Goal: Information Seeking & Learning: Learn about a topic

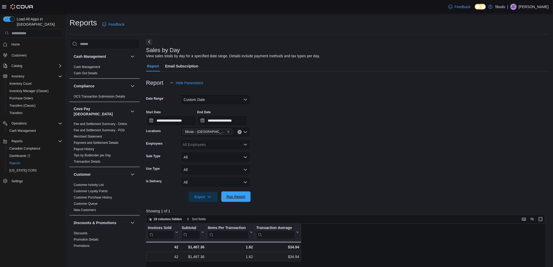
click at [243, 200] on span "Run Report" at bounding box center [235, 196] width 23 height 10
click at [210, 101] on button "Custom Date" at bounding box center [216, 99] width 70 height 10
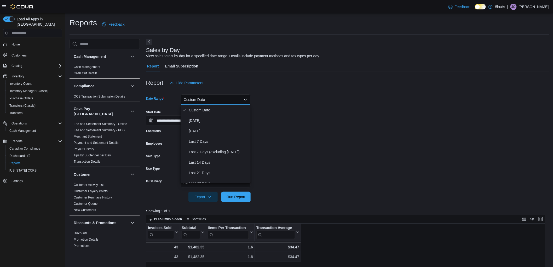
click at [271, 114] on div "**********" at bounding box center [347, 116] width 403 height 20
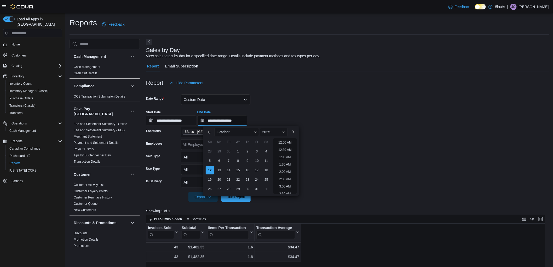
click at [242, 117] on input "**********" at bounding box center [222, 120] width 50 height 10
click at [283, 141] on li "5:00 PM" at bounding box center [285, 141] width 16 height 6
type input "**********"
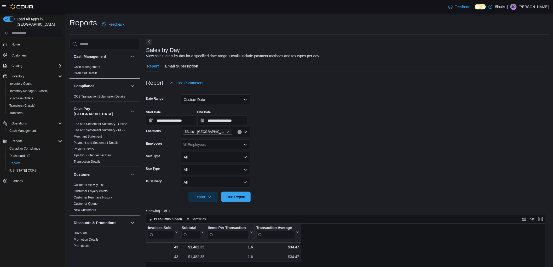
click at [241, 203] on div at bounding box center [347, 205] width 403 height 6
click at [236, 199] on span "Run Report" at bounding box center [235, 196] width 23 height 10
click at [244, 197] on span "Run Report" at bounding box center [235, 196] width 19 height 5
click at [283, 245] on div "$33.77" at bounding box center [277, 247] width 43 height 6
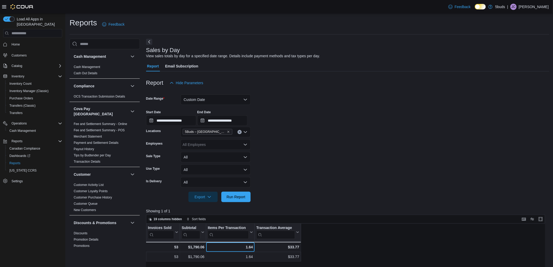
click at [248, 246] on div "1.64" at bounding box center [230, 247] width 45 height 6
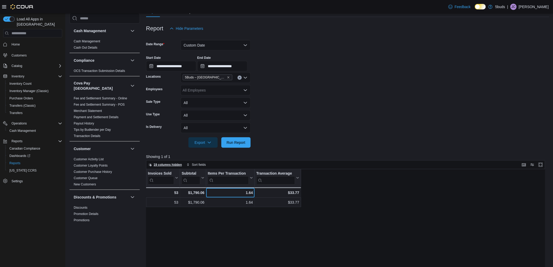
scroll to position [58, 0]
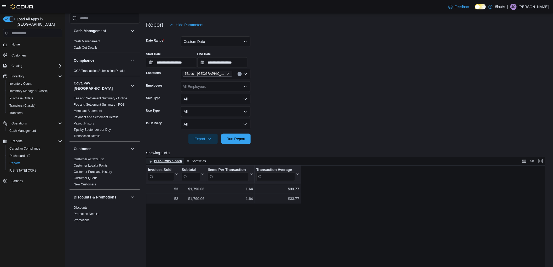
click at [177, 162] on span "19 columns hidden" at bounding box center [168, 161] width 28 height 4
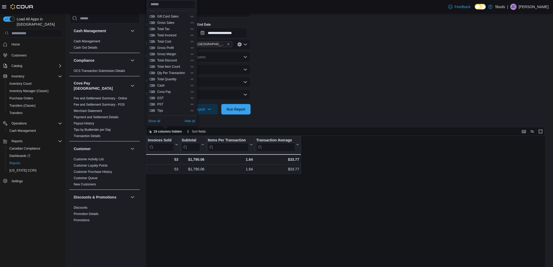
scroll to position [87, 0]
click at [153, 79] on button "Total Quantity" at bounding box center [152, 79] width 6 height 3
click at [152, 72] on button "Qty Per Transaction" at bounding box center [152, 73] width 6 height 3
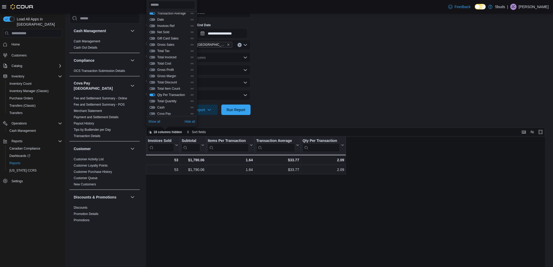
scroll to position [0, 0]
click at [154, 29] on button "Items Per Transaction" at bounding box center [152, 29] width 6 height 3
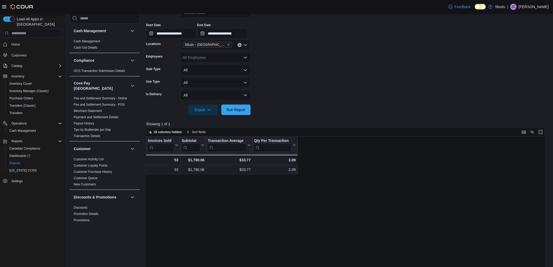
click at [293, 187] on div "Invoices Sold Click to view column header actions Subtotal Click to view column…" at bounding box center [347, 238] width 403 height 205
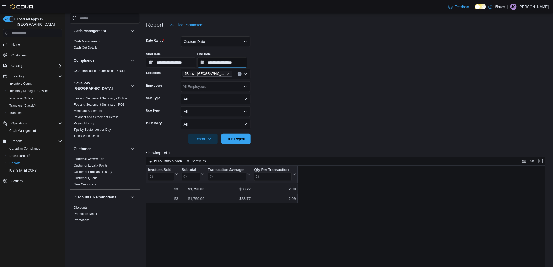
click at [238, 66] on input "**********" at bounding box center [222, 62] width 50 height 10
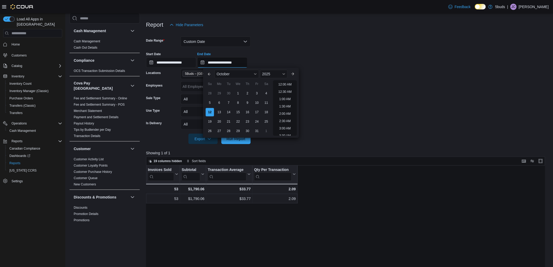
scroll to position [265, 0]
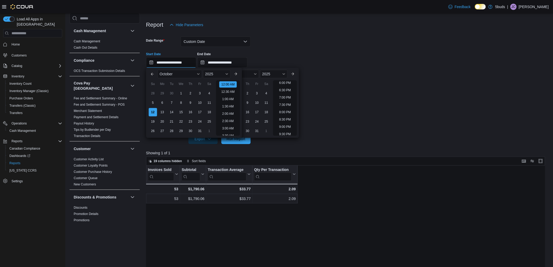
click at [194, 59] on input "**********" at bounding box center [171, 62] width 50 height 10
click at [231, 129] on li "4:00 PM" at bounding box center [228, 128] width 16 height 6
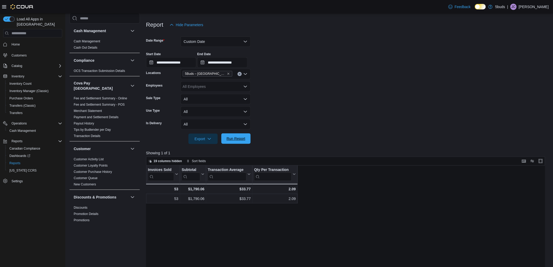
click at [233, 141] on span "Run Report" at bounding box center [235, 138] width 19 height 5
click at [194, 67] on input "**********" at bounding box center [171, 62] width 50 height 10
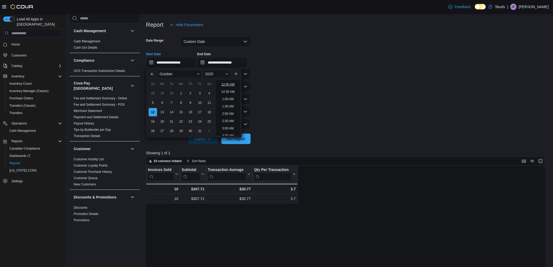
click at [228, 84] on li "12:00 AM" at bounding box center [228, 84] width 18 height 6
type input "**********"
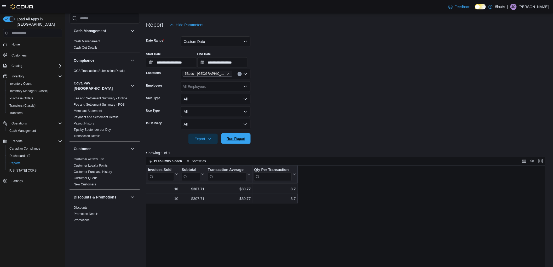
click at [236, 140] on span "Run Report" at bounding box center [235, 138] width 19 height 5
click at [243, 64] on input "**********" at bounding box center [222, 62] width 50 height 10
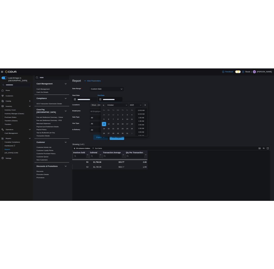
scroll to position [265, 0]
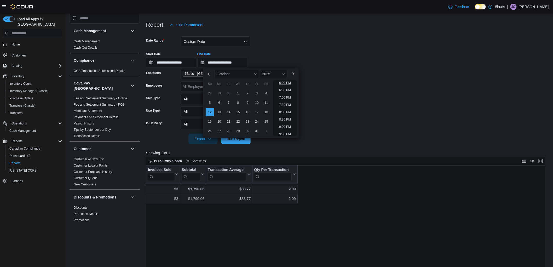
click at [286, 83] on li "6:00 PM" at bounding box center [285, 83] width 16 height 6
type input "**********"
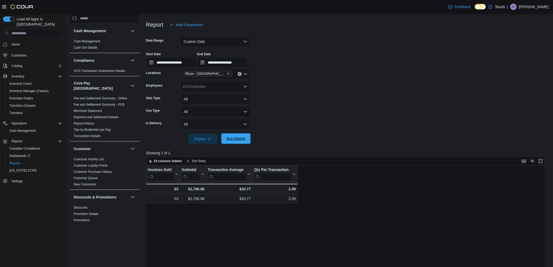
click at [236, 141] on span "Run Report" at bounding box center [235, 138] width 23 height 10
click at [246, 138] on span "Run Report" at bounding box center [235, 138] width 23 height 10
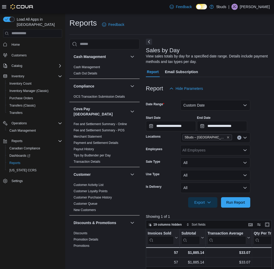
click at [150, 42] on button "Next" at bounding box center [149, 42] width 6 height 6
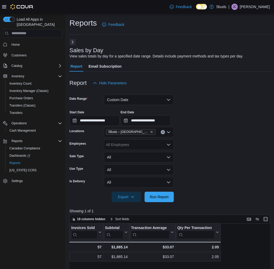
click at [4, 6] on icon at bounding box center [4, 7] width 4 height 4
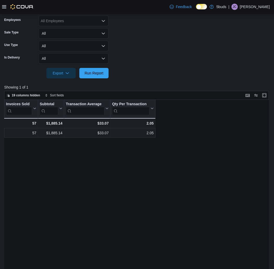
scroll to position [165, 0]
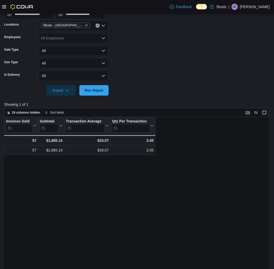
click at [82, 221] on div "Invoices Sold Click to view column header actions Subtotal Click to view column…" at bounding box center [138, 220] width 268 height 206
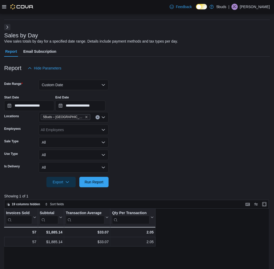
scroll to position [0, 0]
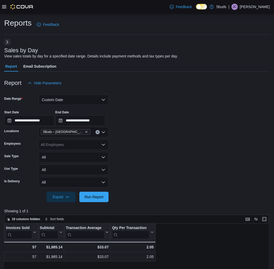
click at [5, 9] on div at bounding box center [18, 7] width 32 height 14
click at [3, 8] on icon at bounding box center [4, 6] width 4 height 3
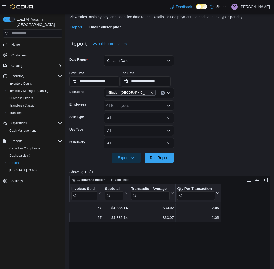
scroll to position [29, 0]
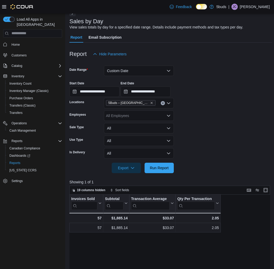
drag, startPoint x: 22, startPoint y: 155, endPoint x: 37, endPoint y: 218, distance: 64.6
click at [37, 218] on div "Load All Apps in New Hub Home Customers Catalog Inventory Inventory Count Inven…" at bounding box center [32, 143] width 65 height 258
click at [59, 139] on icon "Complex example" at bounding box center [60, 141] width 4 height 4
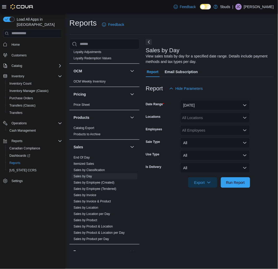
scroll to position [348, 0]
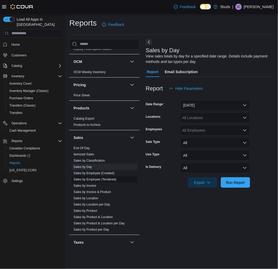
click at [89, 178] on link "Sales by Employee (Tendered)" at bounding box center [95, 180] width 43 height 4
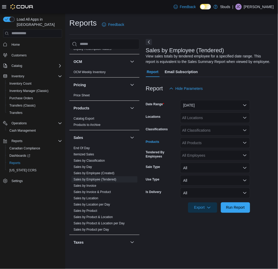
click at [212, 142] on div "All Products" at bounding box center [216, 143] width 70 height 10
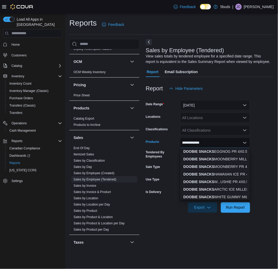
click at [264, 135] on form "**********" at bounding box center [210, 153] width 128 height 119
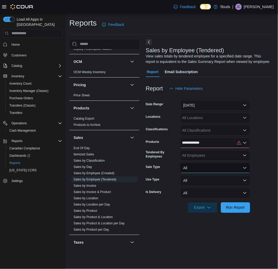
click at [195, 168] on button "All" at bounding box center [216, 168] width 70 height 10
click at [168, 179] on div "Use Type" at bounding box center [162, 180] width 32 height 10
click at [203, 157] on div "All Employees" at bounding box center [216, 155] width 70 height 10
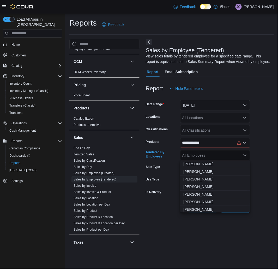
click at [169, 161] on form "**********" at bounding box center [210, 153] width 128 height 119
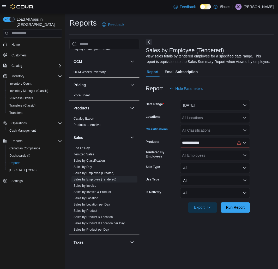
click at [197, 128] on div "All Classifications" at bounding box center [216, 130] width 70 height 10
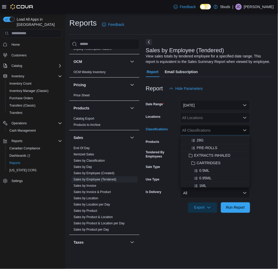
scroll to position [58, 0]
click at [207, 155] on span "PRE-ROLLS" at bounding box center [207, 156] width 21 height 5
click at [241, 131] on button "Clear input" at bounding box center [239, 130] width 4 height 4
click at [259, 133] on form "**********" at bounding box center [210, 153] width 128 height 119
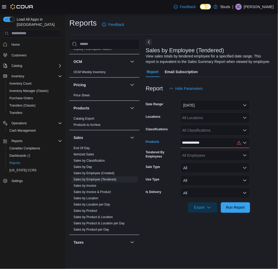
click at [241, 143] on div "**********" at bounding box center [216, 143] width 70 height 10
type input "*"
click at [244, 142] on icon "Close list of options" at bounding box center [245, 143] width 3 height 2
click at [244, 142] on icon "Open list of options" at bounding box center [245, 143] width 3 height 2
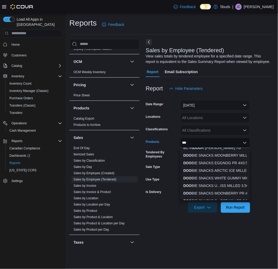
scroll to position [29, 0]
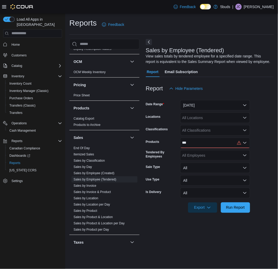
click at [167, 158] on div "Tendered By Employees" at bounding box center [162, 155] width 32 height 10
click at [217, 141] on div "***" at bounding box center [216, 143] width 70 height 10
type input "*"
click at [92, 209] on link "Sales by Product" at bounding box center [86, 211] width 24 height 4
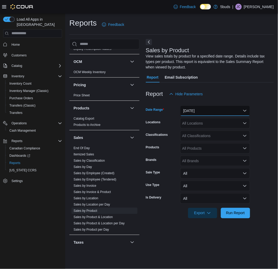
click at [212, 110] on button "[DATE]" at bounding box center [216, 111] width 70 height 10
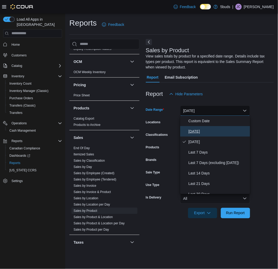
click at [201, 131] on span "[DATE]" at bounding box center [219, 131] width 60 height 6
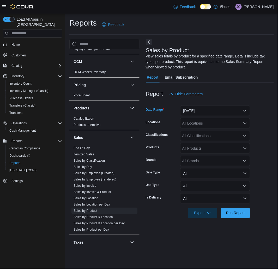
click at [201, 131] on div "All Classifications" at bounding box center [216, 136] width 70 height 10
click at [170, 148] on div "Products" at bounding box center [162, 148] width 32 height 10
click at [202, 150] on div "All Products" at bounding box center [216, 148] width 70 height 10
click at [197, 165] on div "All Brands" at bounding box center [216, 161] width 70 height 10
type input "******"
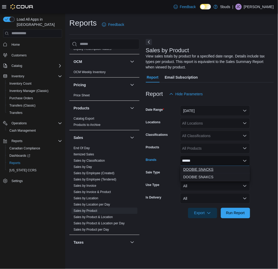
click at [202, 168] on span "DOOBIE SNACKS" at bounding box center [216, 169] width 64 height 5
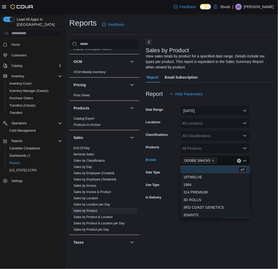
click at [175, 162] on div "Brands" at bounding box center [162, 161] width 32 height 10
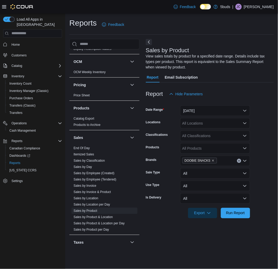
click at [204, 123] on div "All Locations" at bounding box center [216, 123] width 70 height 10
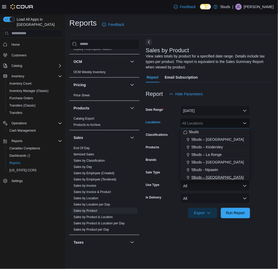
click at [219, 175] on span "5Buds – [GEOGRAPHIC_DATA]" at bounding box center [218, 177] width 53 height 5
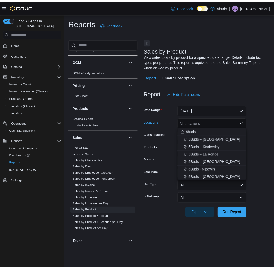
scroll to position [1, 0]
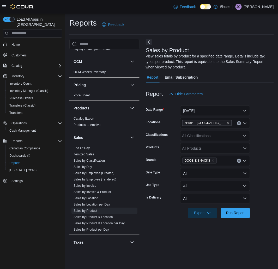
click at [160, 133] on label "Classifications" at bounding box center [157, 135] width 22 height 4
click at [183, 133] on input "Classifications" at bounding box center [183, 136] width 1 height 6
click at [207, 108] on button "[DATE]" at bounding box center [216, 111] width 70 height 10
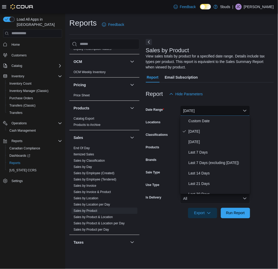
drag, startPoint x: 229, startPoint y: 95, endPoint x: 237, endPoint y: 202, distance: 107.4
click at [229, 97] on div "Report Hide Parameters" at bounding box center [210, 94] width 128 height 10
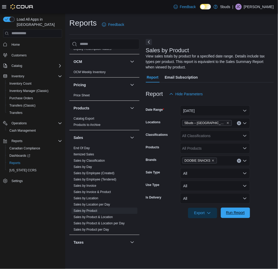
click at [230, 213] on span "Run Report" at bounding box center [235, 212] width 19 height 5
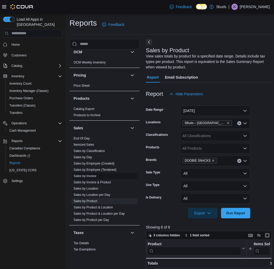
scroll to position [363, 0]
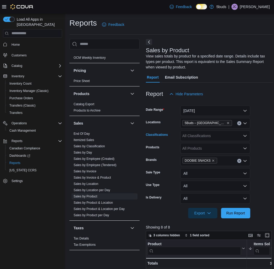
click at [199, 135] on div "All Classifications" at bounding box center [216, 136] width 70 height 10
click at [171, 136] on div "Classifications" at bounding box center [162, 136] width 32 height 10
click at [207, 173] on button "All" at bounding box center [216, 173] width 70 height 10
click at [170, 182] on div "Use Type" at bounding box center [162, 186] width 32 height 10
click at [203, 181] on button "All" at bounding box center [216, 186] width 70 height 10
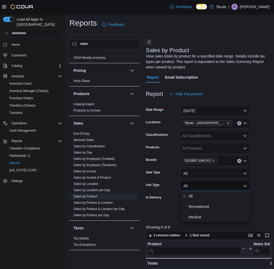
click at [155, 203] on div "Is Delivery" at bounding box center [162, 198] width 32 height 10
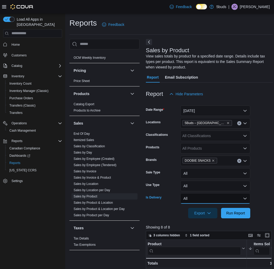
click at [205, 202] on button "All" at bounding box center [216, 198] width 70 height 10
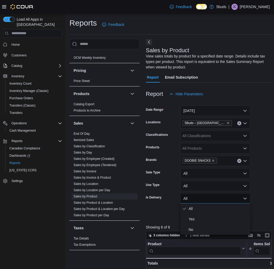
click at [150, 194] on div "Is Delivery" at bounding box center [162, 198] width 32 height 10
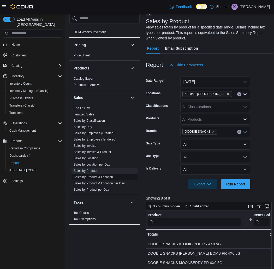
click at [103, 175] on link "Sales by Product & Location" at bounding box center [93, 177] width 39 height 4
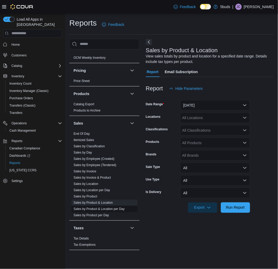
click at [94, 207] on link "Sales by Product & Location per Day" at bounding box center [99, 209] width 51 height 4
click at [94, 213] on link "Sales by Product per Day" at bounding box center [92, 215] width 36 height 4
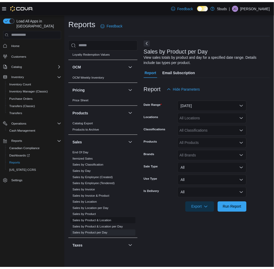
scroll to position [334, 0]
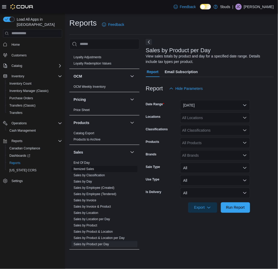
click at [83, 167] on link "Itemized Sales" at bounding box center [84, 169] width 21 height 4
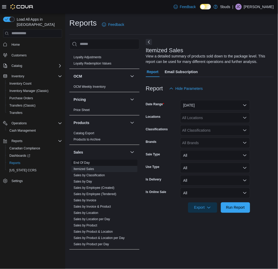
click at [86, 161] on link "End Of Day" at bounding box center [82, 163] width 16 height 4
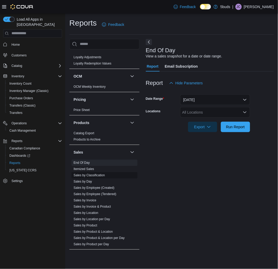
click at [88, 173] on link "Sales by Classification" at bounding box center [89, 175] width 31 height 4
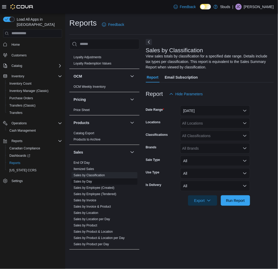
click at [86, 180] on link "Sales by Day" at bounding box center [83, 182] width 19 height 4
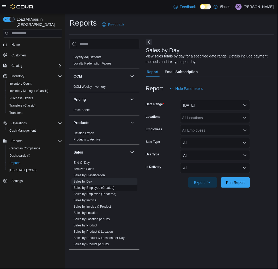
click at [86, 186] on link "Sales by Employee (Created)" at bounding box center [94, 188] width 41 height 4
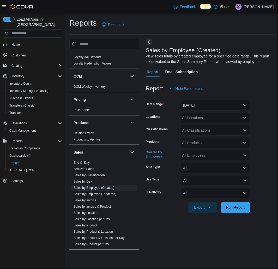
click at [215, 156] on div "All Employees" at bounding box center [216, 155] width 70 height 10
click at [175, 193] on div "Is Delivery" at bounding box center [162, 193] width 32 height 10
click at [204, 141] on div "All Products" at bounding box center [216, 143] width 70 height 10
click at [101, 192] on link "Sales by Employee (Tendered)" at bounding box center [95, 194] width 43 height 4
drag, startPoint x: 98, startPoint y: 195, endPoint x: 92, endPoint y: 195, distance: 6.3
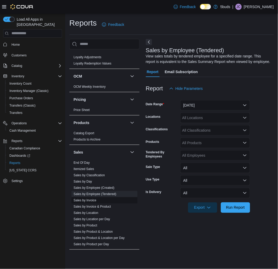
click at [98, 197] on span "Sales by Invoice" at bounding box center [105, 200] width 66 height 6
click at [20, 43] on span "Home" at bounding box center [15, 45] width 8 height 4
